Goal: Check status: Check status

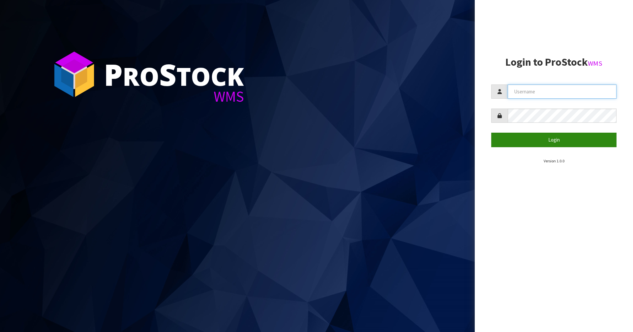
type input "Mana"
click at [568, 145] on button "Login" at bounding box center [554, 140] width 125 height 14
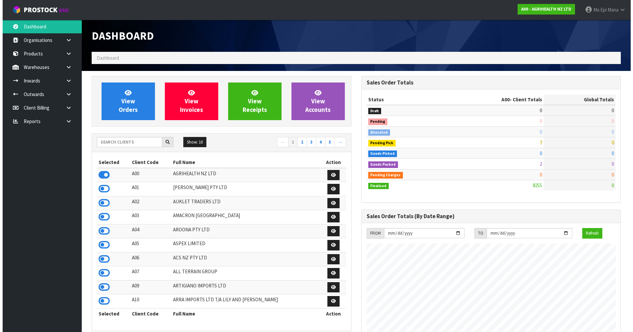
scroll to position [500, 270]
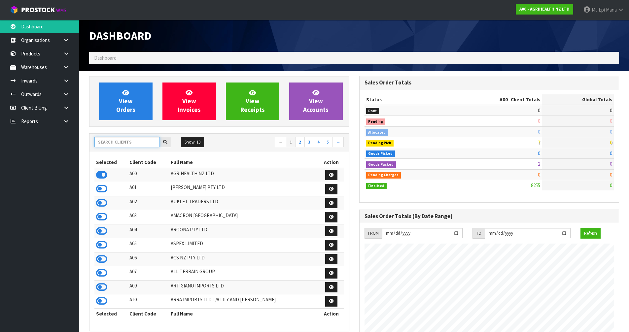
click at [135, 144] on input "text" at bounding box center [126, 142] width 65 height 10
click at [69, 70] on link at bounding box center [68, 67] width 21 height 14
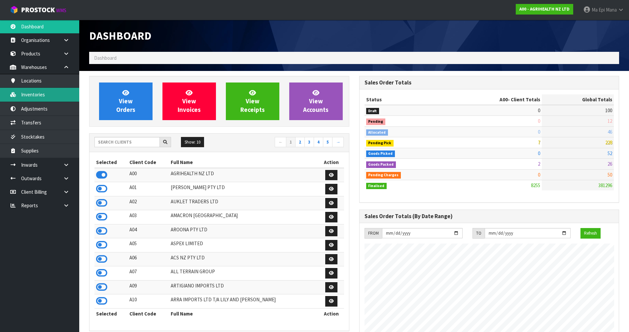
click at [61, 94] on link "Inventories" at bounding box center [39, 95] width 79 height 14
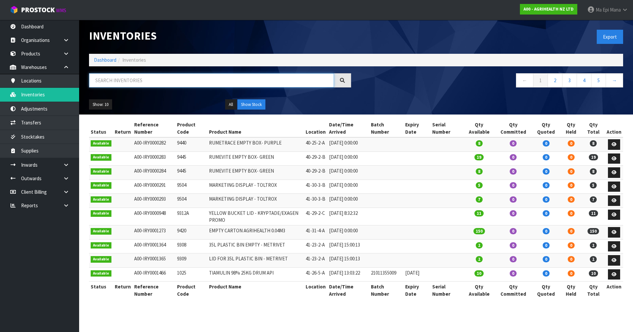
click at [130, 82] on input "text" at bounding box center [211, 80] width 245 height 14
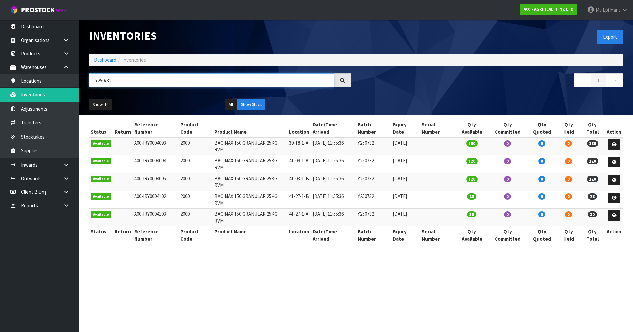
click at [140, 83] on input "Y250732" at bounding box center [211, 80] width 245 height 14
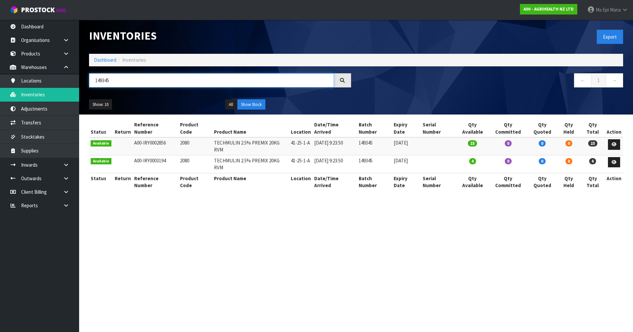
type input "149345"
